Goal: Transaction & Acquisition: Book appointment/travel/reservation

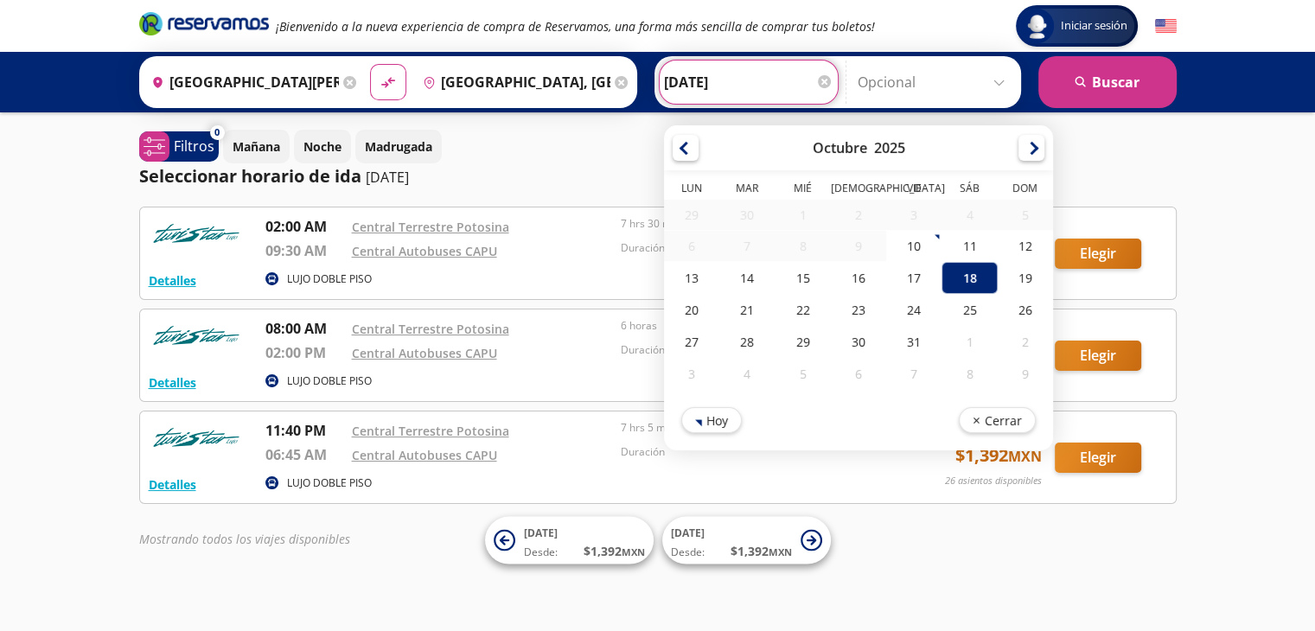
click at [749, 80] on input "[DATE]" at bounding box center [748, 82] width 169 height 43
click at [1243, 357] on div "Iniciar sesión Iniciar sesión ¡Bienvenido a la nueva experiencia de compra de R…" at bounding box center [657, 321] width 1315 height 643
click at [719, 86] on input "[DATE]" at bounding box center [748, 82] width 169 height 43
click at [1000, 282] on div "19" at bounding box center [1024, 278] width 55 height 32
type input "[DATE]"
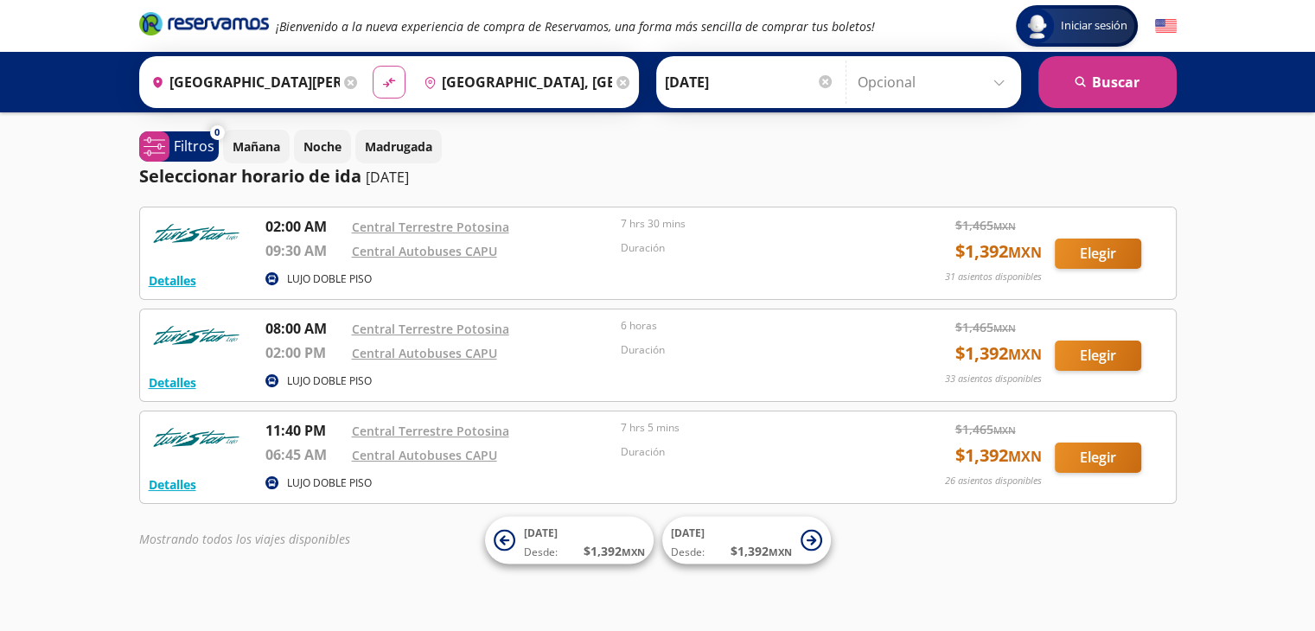
click at [387, 85] on icon "material-symbols:compare-arrows-rounded" at bounding box center [389, 82] width 16 height 16
type input "[GEOGRAPHIC_DATA], [GEOGRAPHIC_DATA]"
type input "[GEOGRAPHIC_DATA][PERSON_NAME], [GEOGRAPHIC_DATA][PERSON_NAME]"
click at [1078, 85] on icon "search" at bounding box center [1081, 82] width 13 height 13
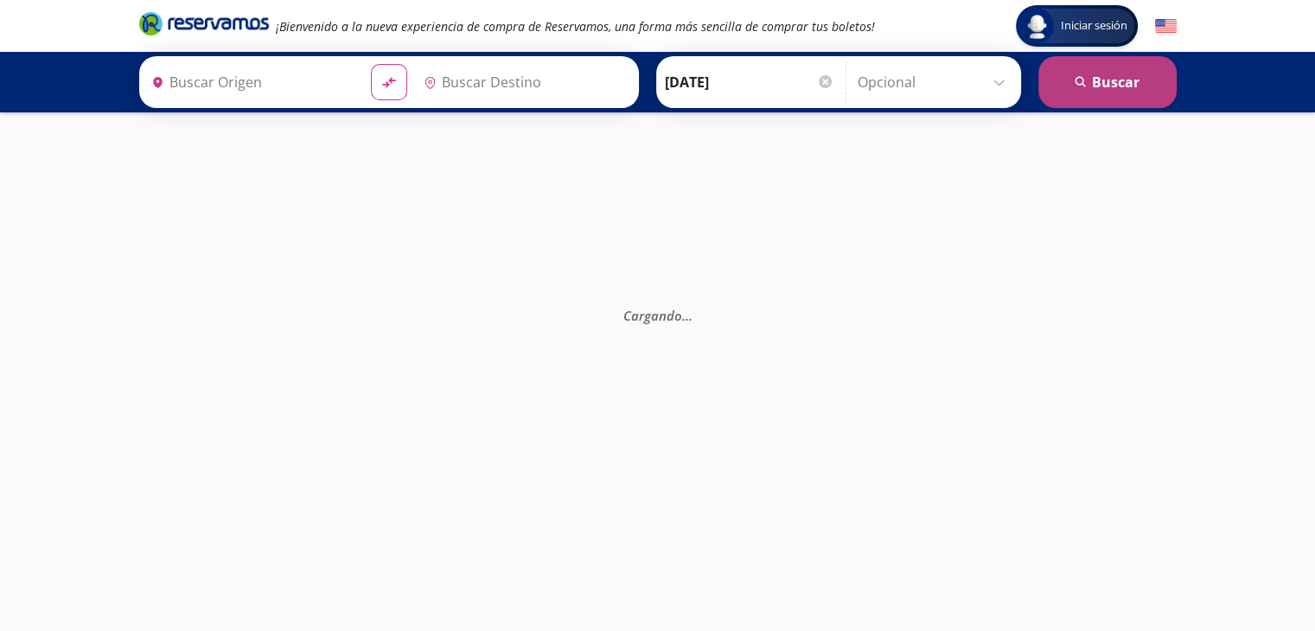
type input "[GEOGRAPHIC_DATA], [GEOGRAPHIC_DATA]"
type input "[GEOGRAPHIC_DATA][PERSON_NAME], [GEOGRAPHIC_DATA][PERSON_NAME]"
